Goal: Task Accomplishment & Management: Use online tool/utility

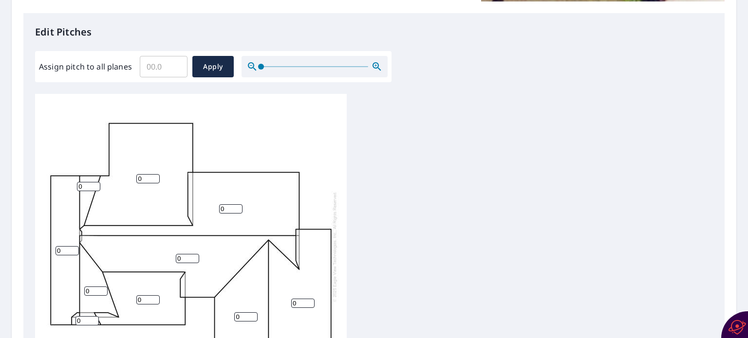
scroll to position [10, 0]
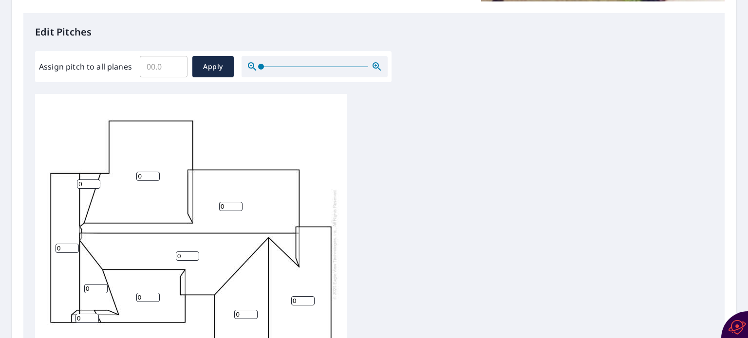
click at [144, 172] on input "0" at bounding box center [147, 176] width 23 height 9
type input "0"
click at [154, 172] on input "1" at bounding box center [147, 176] width 23 height 9
click at [154, 172] on input "2" at bounding box center [147, 176] width 23 height 9
type input "3"
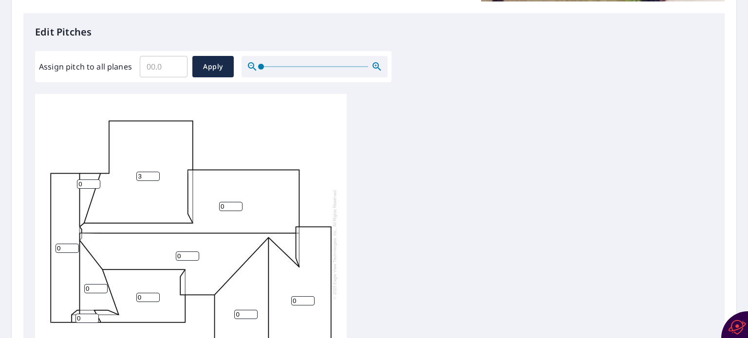
click at [154, 172] on input "3" at bounding box center [147, 176] width 23 height 9
click at [238, 202] on input "1" at bounding box center [230, 206] width 23 height 9
click at [238, 202] on input "2" at bounding box center [230, 206] width 23 height 9
click at [238, 202] on input "3" at bounding box center [230, 206] width 23 height 9
click at [238, 202] on input "4" at bounding box center [230, 206] width 23 height 9
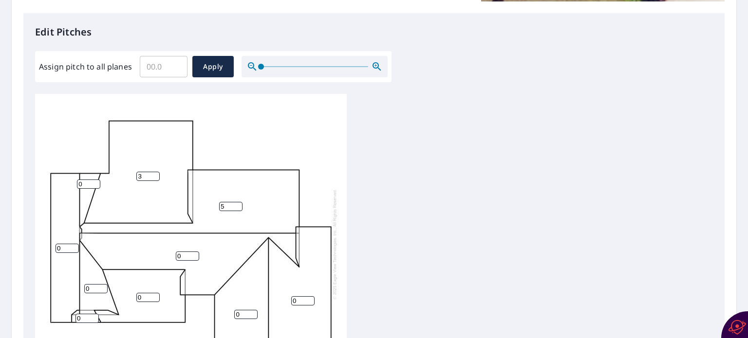
click at [238, 202] on input "5" at bounding box center [230, 206] width 23 height 9
type input "6"
click at [238, 202] on input "6" at bounding box center [230, 206] width 23 height 9
click at [95, 180] on input "1" at bounding box center [88, 184] width 23 height 9
click at [95, 180] on input "2" at bounding box center [88, 184] width 23 height 9
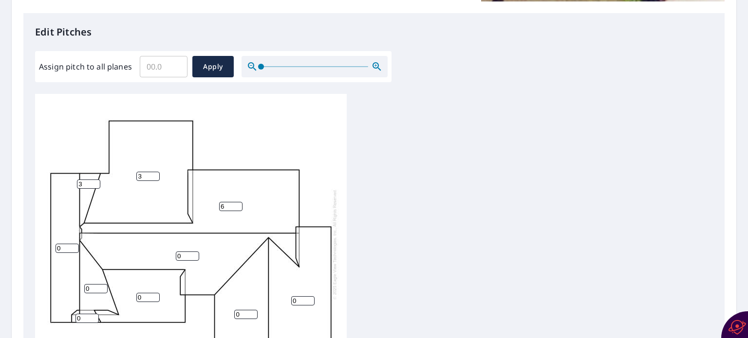
click at [95, 180] on input "3" at bounding box center [88, 184] width 23 height 9
click at [95, 180] on input "4" at bounding box center [88, 184] width 23 height 9
click at [95, 180] on input "5" at bounding box center [88, 184] width 23 height 9
click at [95, 180] on input "6" at bounding box center [88, 184] width 23 height 9
click at [95, 180] on input "7" at bounding box center [88, 184] width 23 height 9
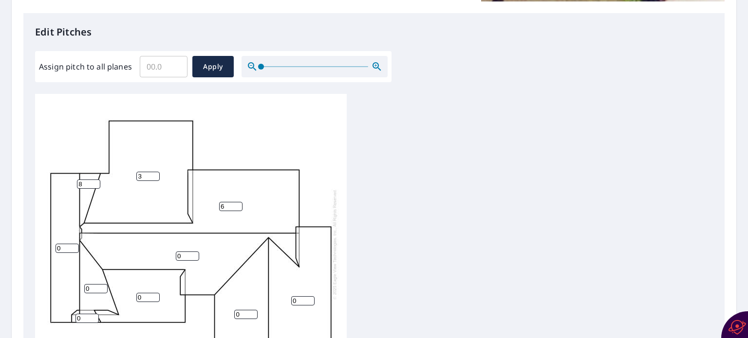
click at [95, 180] on input "8" at bounding box center [88, 184] width 23 height 9
type input "9"
click at [95, 180] on input "9" at bounding box center [88, 184] width 23 height 9
click at [63, 244] on input "0" at bounding box center [67, 248] width 23 height 9
click at [72, 244] on input "1" at bounding box center [67, 248] width 23 height 9
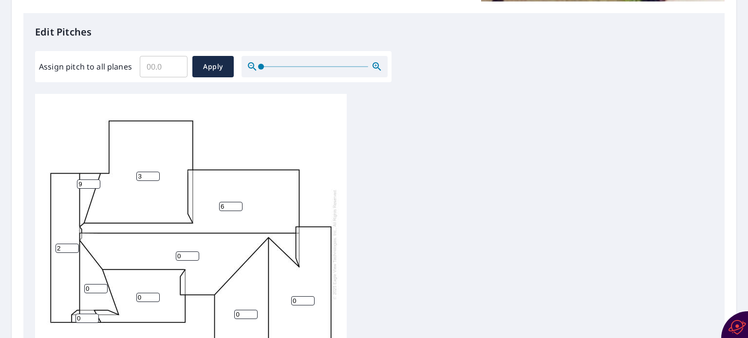
click at [72, 244] on input "2" at bounding box center [67, 248] width 23 height 9
click at [72, 244] on input "3" at bounding box center [67, 248] width 23 height 9
click at [72, 244] on input "4" at bounding box center [67, 248] width 23 height 9
click at [72, 244] on input "5" at bounding box center [67, 248] width 23 height 9
click at [72, 244] on input "6" at bounding box center [67, 248] width 23 height 9
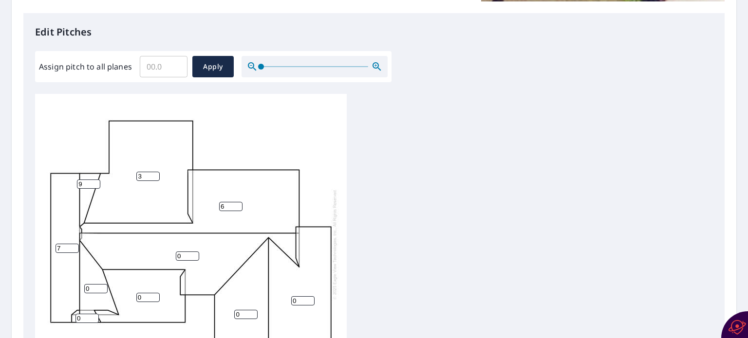
click at [72, 244] on input "7" at bounding box center [67, 248] width 23 height 9
click at [72, 244] on input "8" at bounding box center [67, 248] width 23 height 9
click at [72, 244] on input "9" at bounding box center [67, 248] width 23 height 9
click at [72, 244] on input "10" at bounding box center [67, 248] width 23 height 9
type input "9"
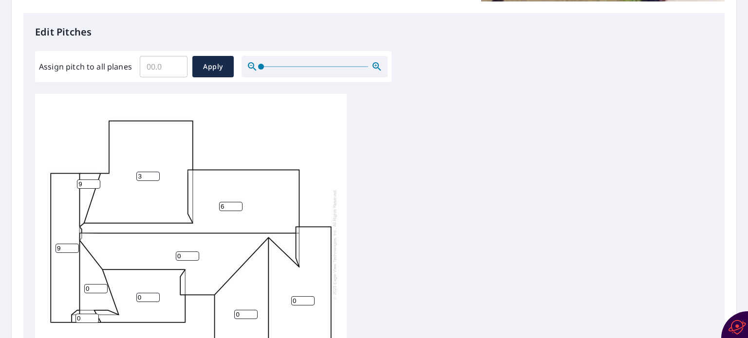
click at [74, 244] on input "9" at bounding box center [67, 248] width 23 height 9
click at [193, 252] on input "1" at bounding box center [187, 256] width 23 height 9
click at [193, 252] on input "2" at bounding box center [187, 256] width 23 height 9
click at [193, 252] on input "3" at bounding box center [187, 256] width 23 height 9
click at [193, 252] on input "4" at bounding box center [187, 256] width 23 height 9
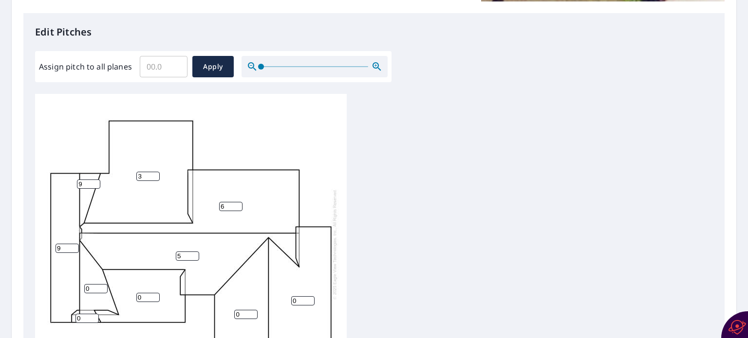
click at [193, 252] on input "5" at bounding box center [187, 256] width 23 height 9
click at [193, 252] on input "6" at bounding box center [187, 256] width 23 height 9
click at [193, 252] on input "7" at bounding box center [187, 256] width 23 height 9
type input "6"
click at [194, 252] on input "6" at bounding box center [187, 256] width 23 height 9
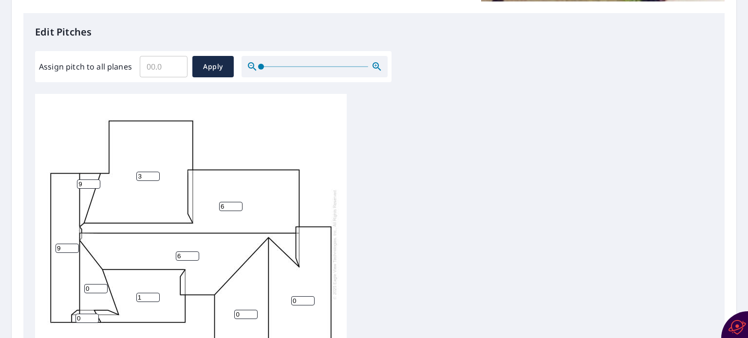
click at [154, 293] on input "1" at bounding box center [147, 297] width 23 height 9
click at [154, 293] on input "2" at bounding box center [147, 297] width 23 height 9
type input "3"
click at [154, 293] on input "3" at bounding box center [147, 297] width 23 height 9
click at [94, 314] on input "1" at bounding box center [86, 318] width 23 height 9
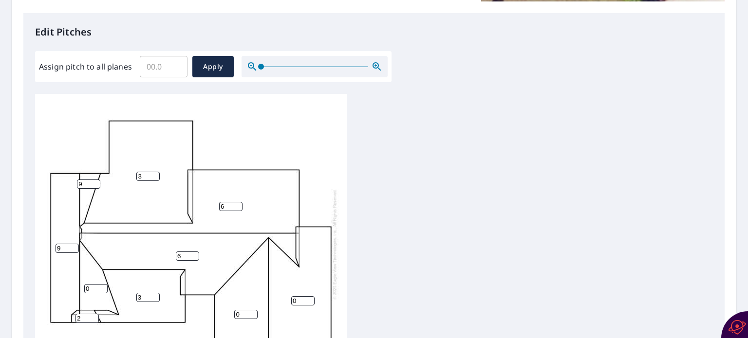
click at [94, 314] on input "2" at bounding box center [86, 318] width 23 height 9
type input "3"
click at [94, 314] on input "3" at bounding box center [86, 318] width 23 height 9
click at [101, 284] on input "1" at bounding box center [95, 288] width 23 height 9
click at [101, 284] on input "3" at bounding box center [95, 288] width 23 height 9
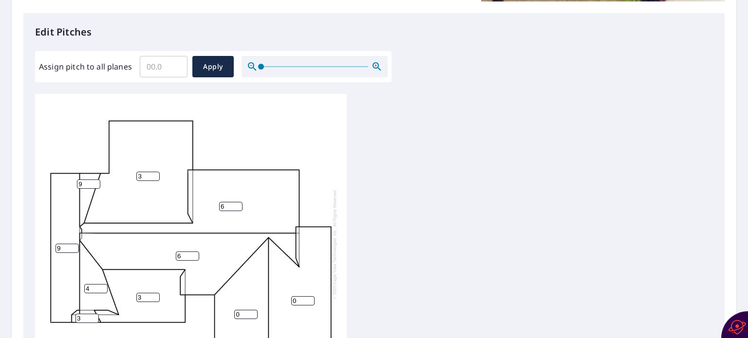
click at [101, 284] on input "4" at bounding box center [95, 288] width 23 height 9
click at [101, 284] on input "5" at bounding box center [95, 288] width 23 height 9
click at [101, 284] on input "6" at bounding box center [95, 288] width 23 height 9
click at [101, 284] on input "7" at bounding box center [95, 288] width 23 height 9
click at [101, 284] on input "8" at bounding box center [95, 288] width 23 height 9
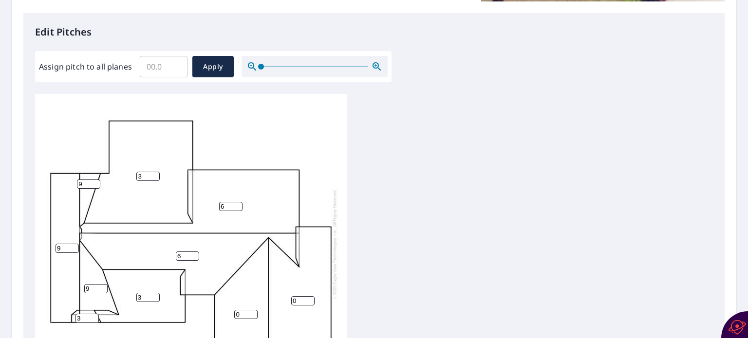
type input "9"
click at [101, 284] on input "9" at bounding box center [95, 288] width 23 height 9
click at [253, 310] on input "1" at bounding box center [245, 314] width 23 height 9
click at [253, 310] on input "2" at bounding box center [245, 314] width 23 height 9
click at [253, 310] on input "3" at bounding box center [245, 314] width 23 height 9
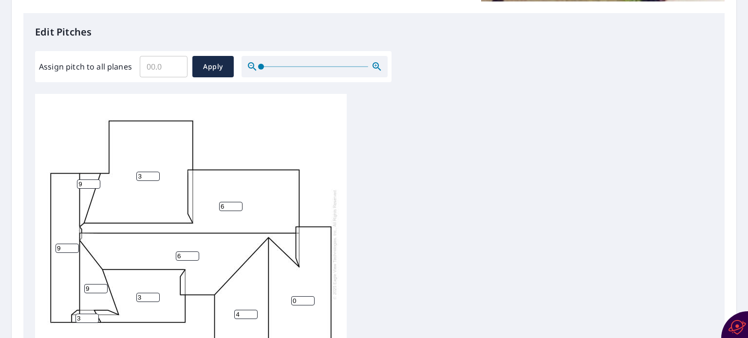
click at [253, 310] on input "4" at bounding box center [245, 314] width 23 height 9
click at [253, 310] on input "5" at bounding box center [245, 314] width 23 height 9
type input "6"
click at [253, 310] on input "6" at bounding box center [245, 314] width 23 height 9
click at [307, 297] on input "1" at bounding box center [302, 301] width 23 height 9
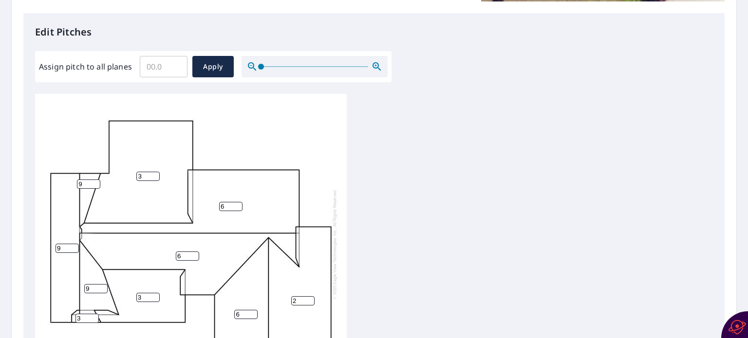
click at [307, 297] on input "2" at bounding box center [302, 301] width 23 height 9
click at [307, 297] on input "3" at bounding box center [302, 301] width 23 height 9
click at [307, 297] on input "4" at bounding box center [302, 301] width 23 height 9
click at [307, 297] on input "5" at bounding box center [302, 301] width 23 height 9
type input "6"
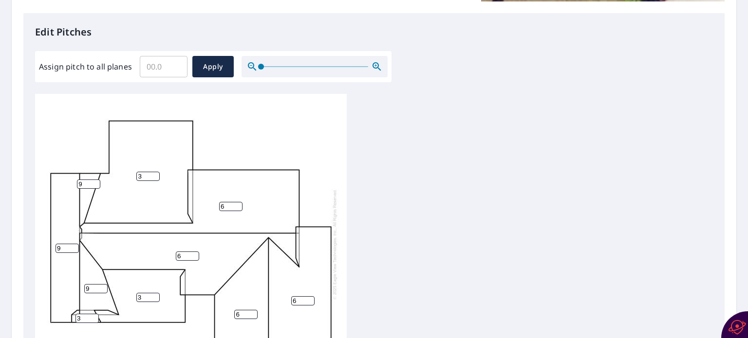
click at [307, 297] on input "6" at bounding box center [302, 301] width 23 height 9
click at [376, 290] on div "3 6 6 6 6 9 3 9 9 0 3" at bounding box center [374, 247] width 678 height 306
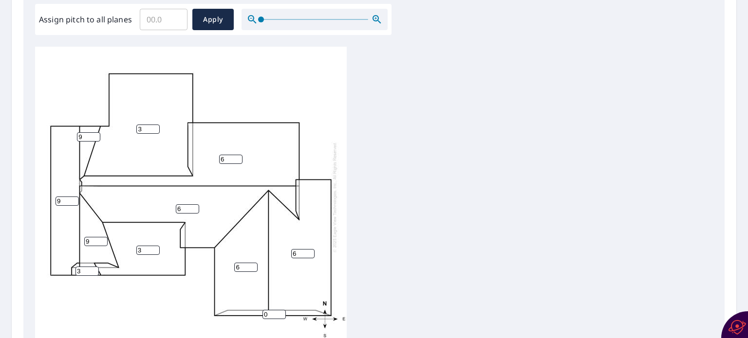
click at [273, 310] on input "0" at bounding box center [273, 314] width 23 height 9
click at [280, 310] on input "3" at bounding box center [273, 314] width 23 height 9
click at [280, 310] on input "4" at bounding box center [273, 314] width 23 height 9
type input "3"
click at [282, 310] on input "3" at bounding box center [273, 314] width 23 height 9
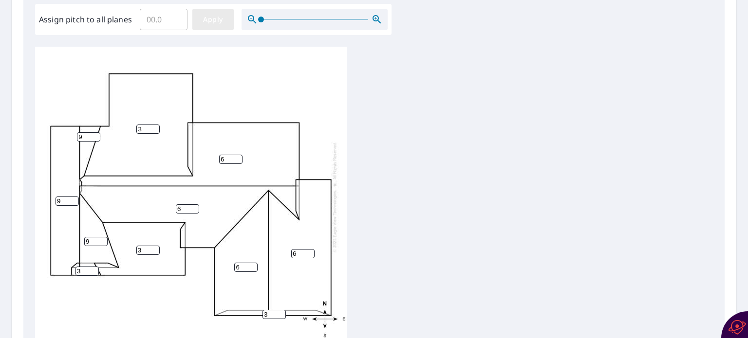
click at [212, 18] on span "Apply" at bounding box center [213, 20] width 26 height 12
click at [143, 14] on input "Assign pitch to all planes" at bounding box center [164, 19] width 48 height 27
click at [310, 249] on input "1" at bounding box center [302, 253] width 23 height 9
click at [310, 249] on input "4" at bounding box center [302, 253] width 23 height 9
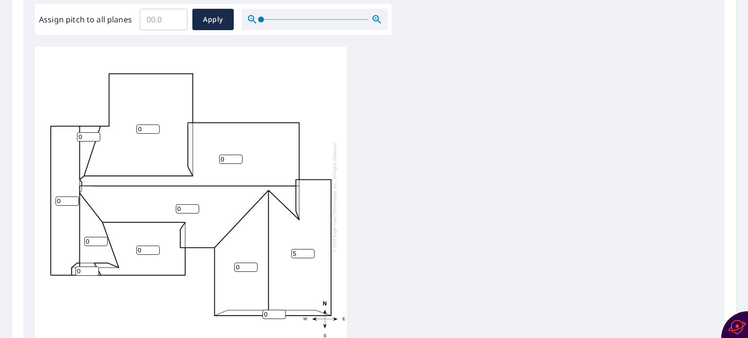
click at [310, 249] on input "5" at bounding box center [302, 253] width 23 height 9
type input "6"
click at [310, 249] on input "6" at bounding box center [302, 253] width 23 height 9
click at [280, 310] on input "2" at bounding box center [273, 314] width 23 height 9
click at [280, 310] on input "3" at bounding box center [273, 314] width 23 height 9
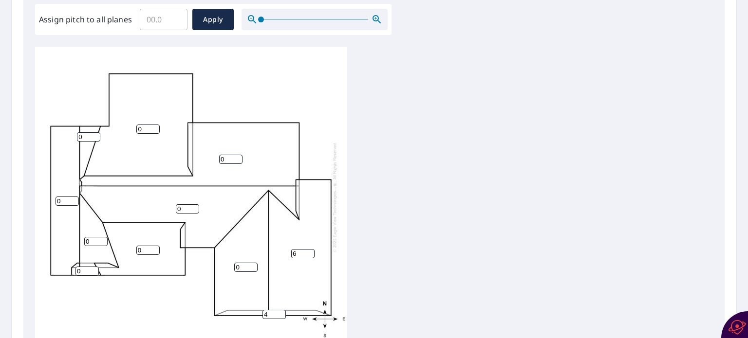
click at [280, 310] on input "4" at bounding box center [273, 314] width 23 height 9
type input "3"
click at [280, 310] on input "3" at bounding box center [273, 314] width 23 height 9
click at [247, 264] on input "0" at bounding box center [245, 267] width 23 height 9
click at [254, 263] on input "1" at bounding box center [245, 267] width 23 height 9
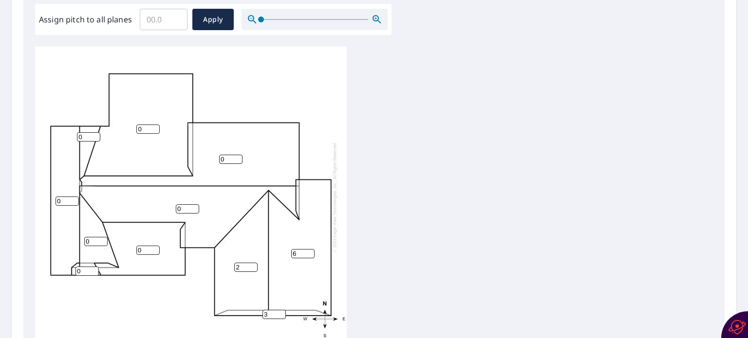
click at [254, 263] on input "2" at bounding box center [245, 267] width 23 height 9
click at [254, 263] on input "3" at bounding box center [245, 267] width 23 height 9
click at [254, 263] on input "4" at bounding box center [245, 267] width 23 height 9
type input "5"
click at [254, 263] on input "5" at bounding box center [245, 267] width 23 height 9
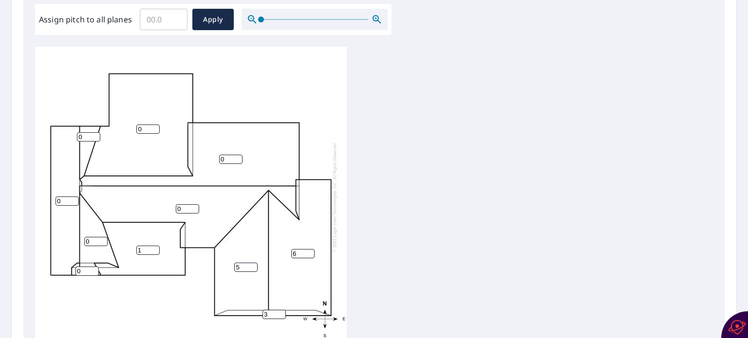
click at [153, 246] on input "1" at bounding box center [147, 250] width 23 height 9
click at [153, 246] on input "2" at bounding box center [147, 250] width 23 height 9
type input "3"
click at [153, 246] on input "3" at bounding box center [147, 250] width 23 height 9
click at [92, 267] on input "1" at bounding box center [86, 271] width 23 height 9
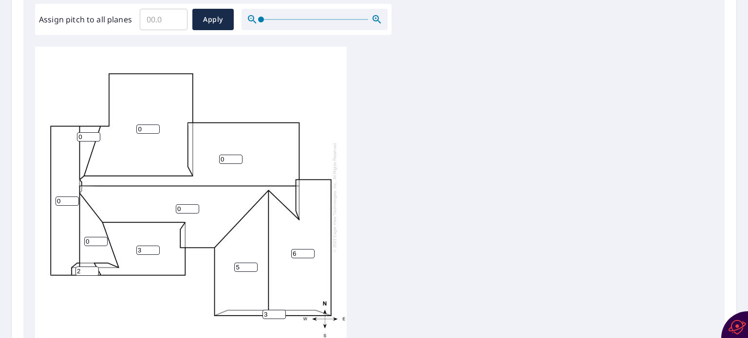
click at [92, 267] on input "2" at bounding box center [86, 271] width 23 height 9
type input "3"
click at [92, 267] on input "3" at bounding box center [86, 271] width 23 height 9
click at [104, 237] on input "1" at bounding box center [95, 241] width 23 height 9
click at [104, 237] on input "2" at bounding box center [95, 241] width 23 height 9
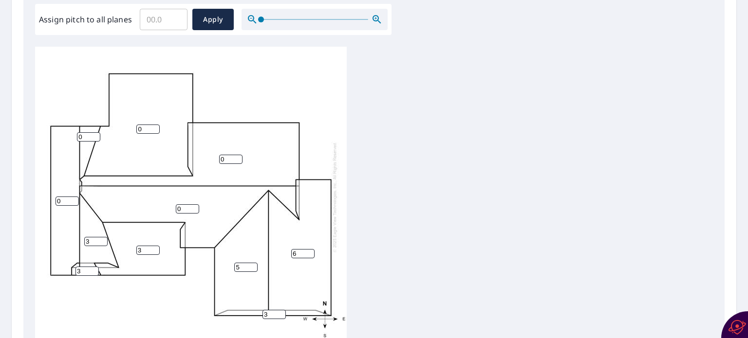
click at [104, 237] on input "3" at bounding box center [95, 241] width 23 height 9
click at [104, 237] on input "4" at bounding box center [95, 241] width 23 height 9
click at [104, 237] on input "5" at bounding box center [95, 241] width 23 height 9
click at [104, 237] on input "6" at bounding box center [95, 241] width 23 height 9
click at [104, 237] on input "7" at bounding box center [95, 241] width 23 height 9
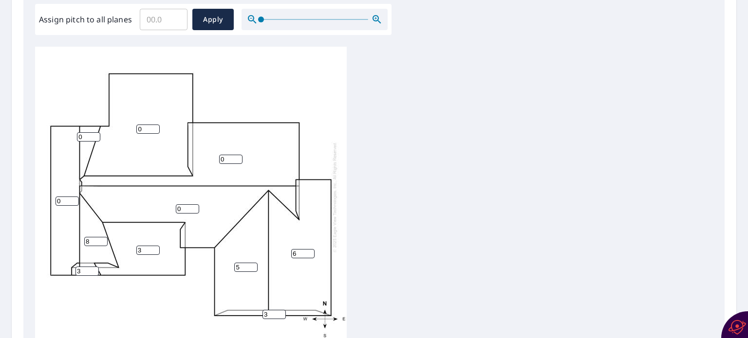
click at [104, 237] on input "8" at bounding box center [95, 241] width 23 height 9
type input "9"
click at [104, 237] on input "9" at bounding box center [95, 241] width 23 height 9
click at [74, 197] on input "1" at bounding box center [67, 201] width 23 height 9
click at [74, 197] on input "2" at bounding box center [67, 201] width 23 height 9
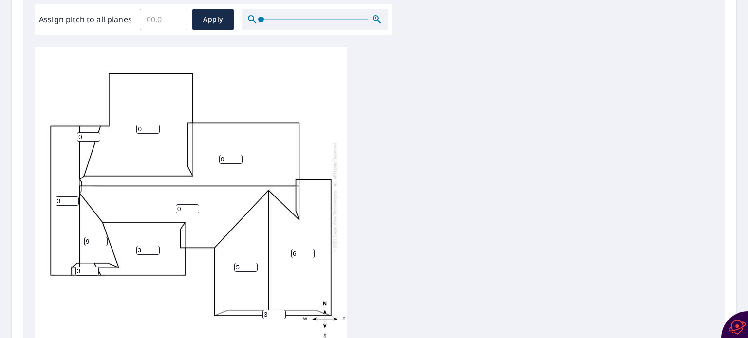
click at [74, 197] on input "3" at bounding box center [67, 201] width 23 height 9
click at [74, 197] on input "4" at bounding box center [67, 201] width 23 height 9
click at [74, 197] on input "5" at bounding box center [67, 201] width 23 height 9
click at [74, 197] on input "6" at bounding box center [67, 201] width 23 height 9
click at [74, 197] on input "7" at bounding box center [67, 201] width 23 height 9
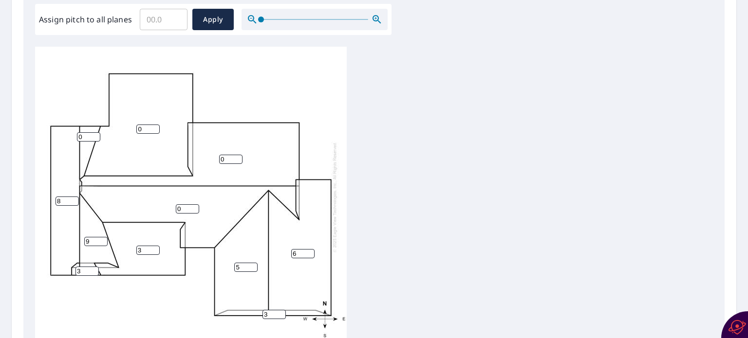
click at [74, 197] on input "8" at bounding box center [67, 201] width 23 height 9
type input "9"
click at [74, 197] on input "9" at bounding box center [67, 201] width 23 height 9
click at [94, 132] on input "1" at bounding box center [88, 136] width 23 height 9
click at [94, 132] on input "2" at bounding box center [88, 136] width 23 height 9
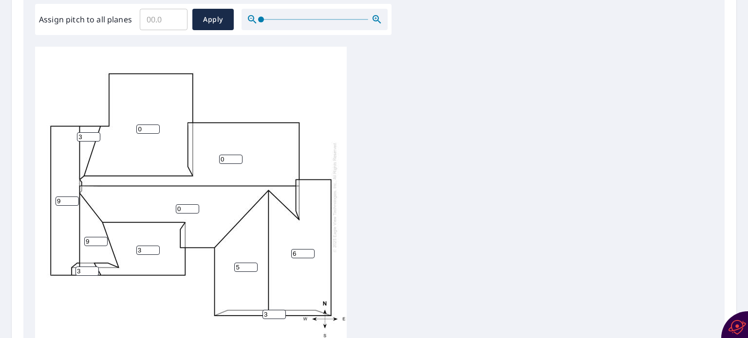
click at [94, 132] on input "3" at bounding box center [88, 136] width 23 height 9
click at [94, 132] on input "4" at bounding box center [88, 136] width 23 height 9
click at [94, 132] on input "5" at bounding box center [88, 136] width 23 height 9
click at [94, 132] on input "6" at bounding box center [88, 136] width 23 height 9
click at [94, 132] on input "7" at bounding box center [88, 136] width 23 height 9
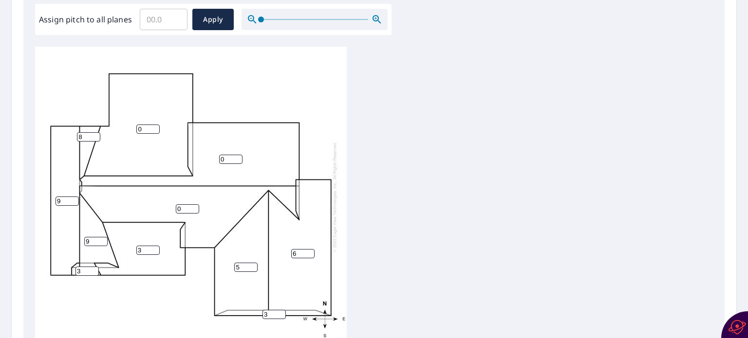
click at [94, 132] on input "8" at bounding box center [88, 136] width 23 height 9
type input "9"
click at [94, 132] on input "9" at bounding box center [88, 136] width 23 height 9
click at [155, 125] on input "1" at bounding box center [147, 129] width 23 height 9
click at [155, 125] on input "2" at bounding box center [147, 129] width 23 height 9
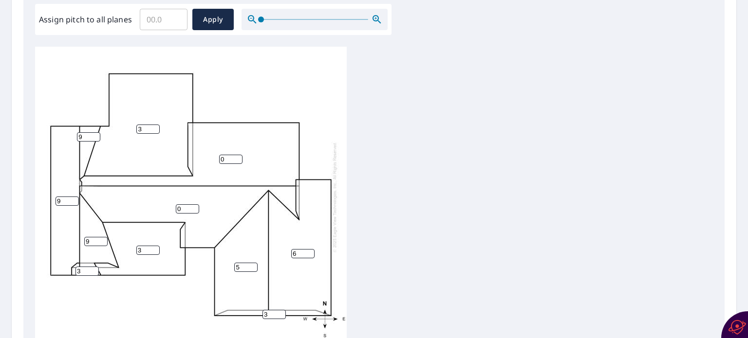
type input "3"
click at [155, 125] on input "3" at bounding box center [147, 129] width 23 height 9
click at [237, 155] on input "1" at bounding box center [230, 159] width 23 height 9
click at [237, 155] on input "2" at bounding box center [230, 159] width 23 height 9
click at [237, 155] on input "3" at bounding box center [230, 159] width 23 height 9
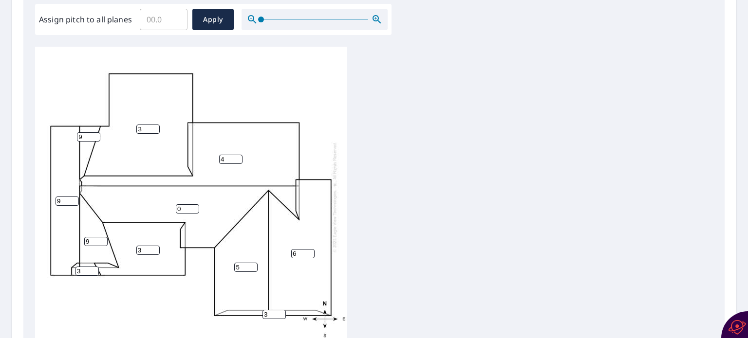
click at [237, 155] on input "4" at bounding box center [230, 159] width 23 height 9
click at [237, 155] on input "5" at bounding box center [230, 159] width 23 height 9
type input "6"
click at [237, 155] on input "6" at bounding box center [230, 159] width 23 height 9
click at [194, 204] on input "1" at bounding box center [187, 208] width 23 height 9
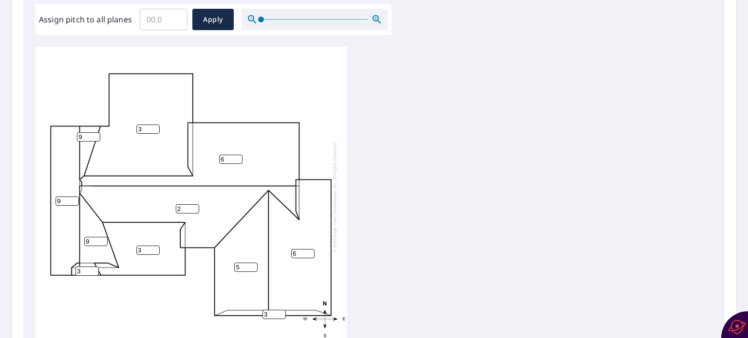
click at [194, 204] on input "2" at bounding box center [187, 208] width 23 height 9
click at [194, 204] on input "3" at bounding box center [187, 208] width 23 height 9
click at [194, 204] on input "4" at bounding box center [187, 208] width 23 height 9
click at [194, 204] on input "5" at bounding box center [187, 208] width 23 height 9
type input "6"
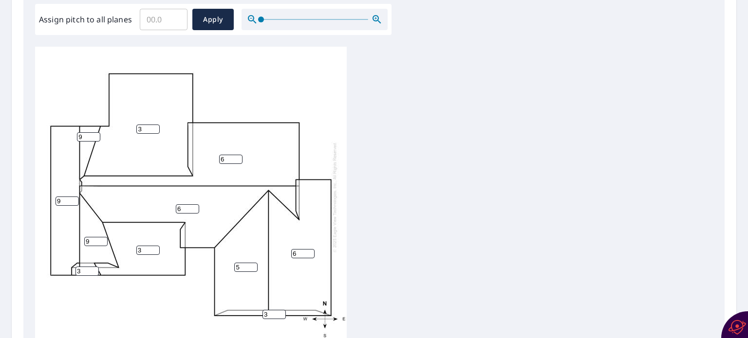
click at [194, 204] on input "6" at bounding box center [187, 208] width 23 height 9
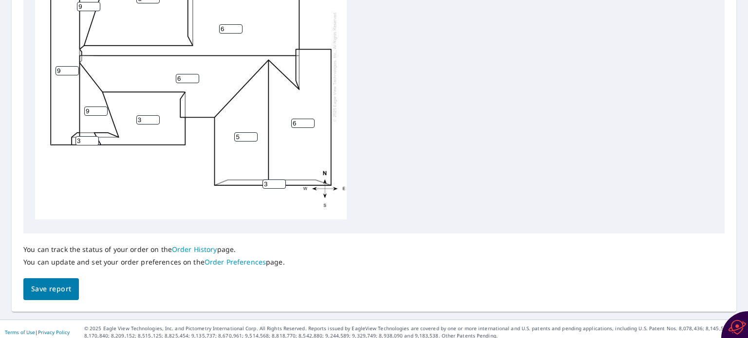
scroll to position [432, 0]
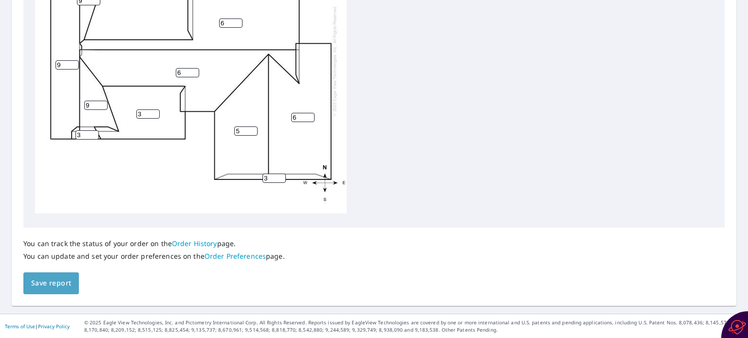
click at [56, 288] on span "Save report" at bounding box center [51, 284] width 40 height 12
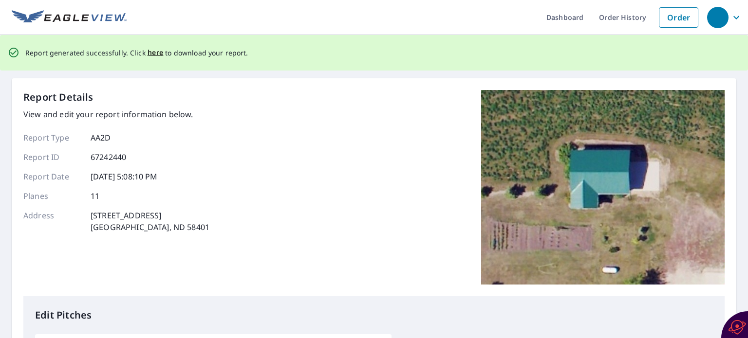
scroll to position [0, 0]
click at [151, 52] on span "here" at bounding box center [156, 53] width 16 height 12
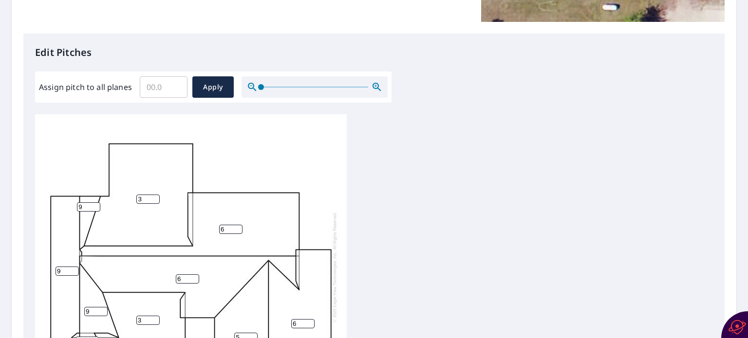
scroll to position [10, 0]
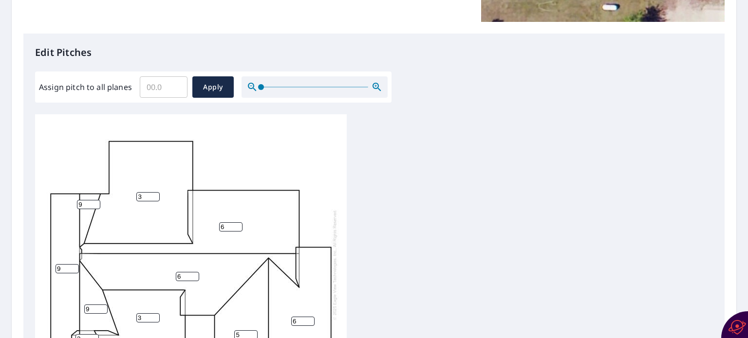
click at [240, 331] on input "5" at bounding box center [245, 335] width 23 height 9
type input "6"
click at [252, 331] on input "6" at bounding box center [245, 335] width 23 height 9
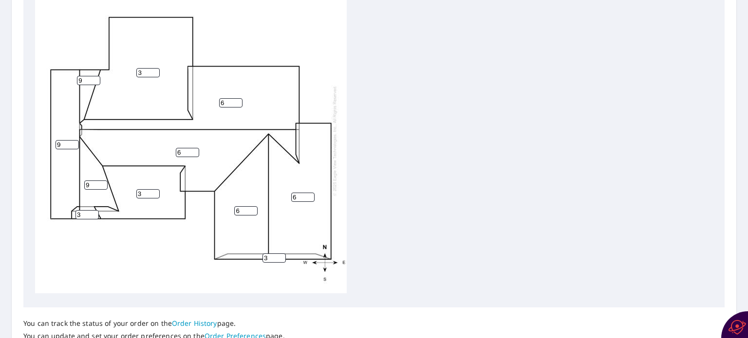
scroll to position [432, 0]
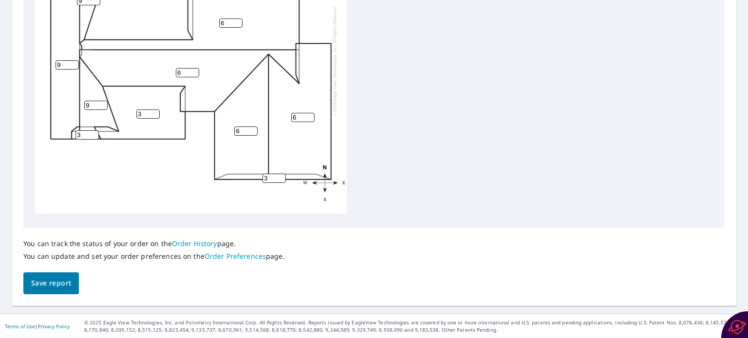
click at [56, 278] on span "Save report" at bounding box center [51, 284] width 40 height 12
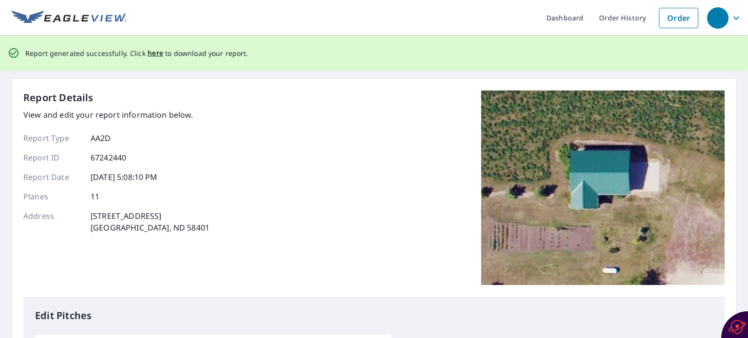
scroll to position [0, 0]
click at [154, 54] on span "here" at bounding box center [156, 53] width 16 height 12
